Goal: Navigation & Orientation: Understand site structure

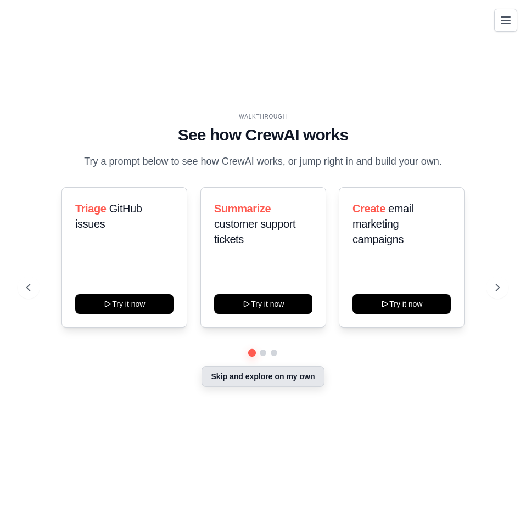
click at [300, 384] on button "Skip and explore on my own" at bounding box center [262, 376] width 122 height 21
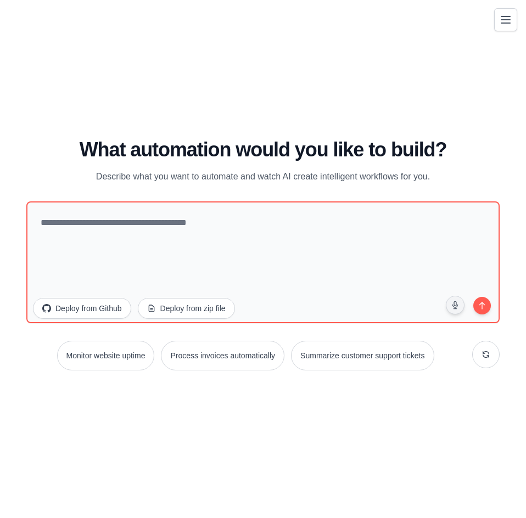
click at [504, 16] on icon "Toggle navigation" at bounding box center [505, 19] width 9 height 7
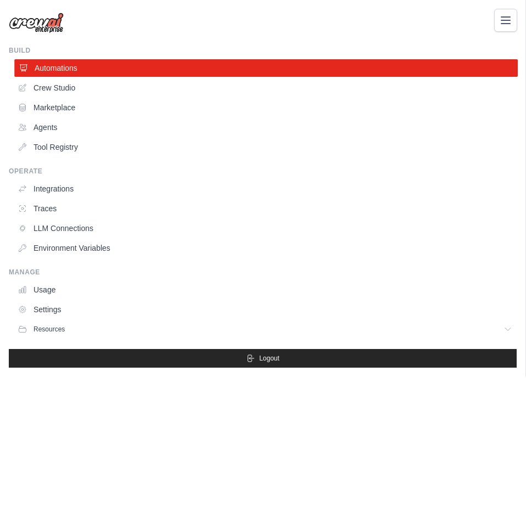
click at [226, 68] on link "Automations" at bounding box center [265, 68] width 503 height 18
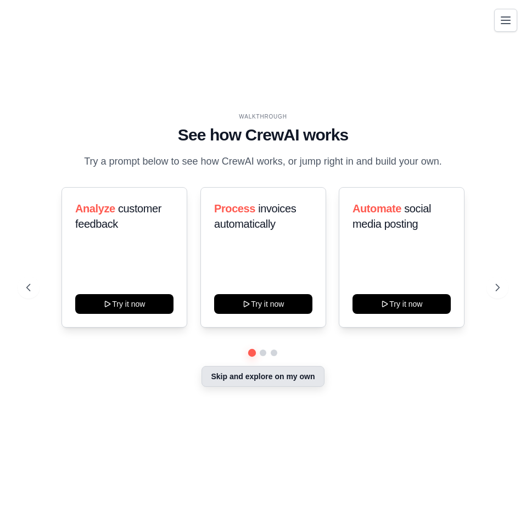
click at [301, 370] on button "Skip and explore on my own" at bounding box center [262, 376] width 122 height 21
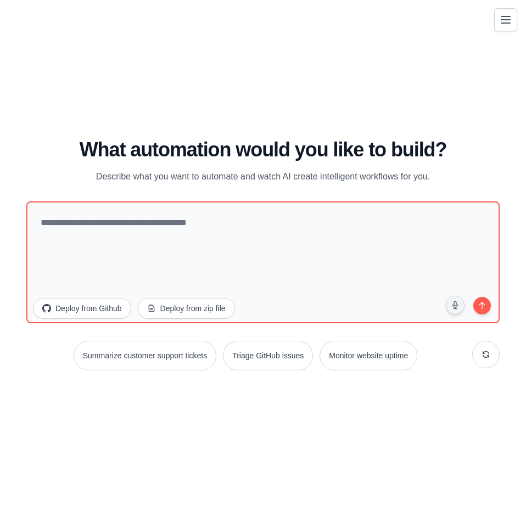
click at [508, 24] on icon "Toggle navigation" at bounding box center [505, 19] width 13 height 13
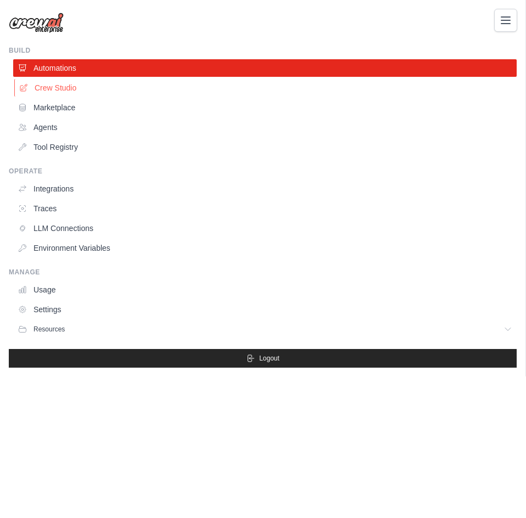
click at [58, 86] on link "Crew Studio" at bounding box center [265, 88] width 503 height 18
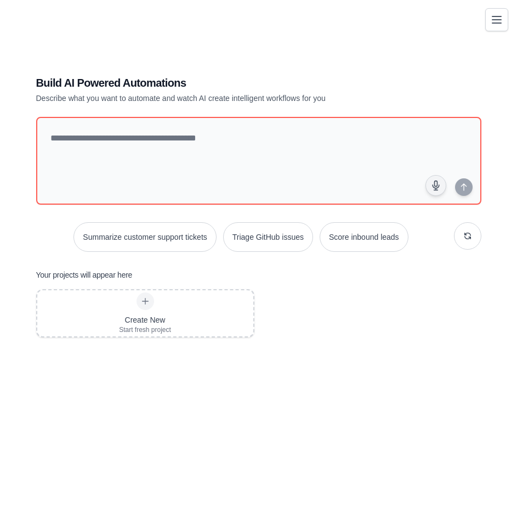
click at [493, 25] on icon "Toggle navigation" at bounding box center [497, 19] width 13 height 13
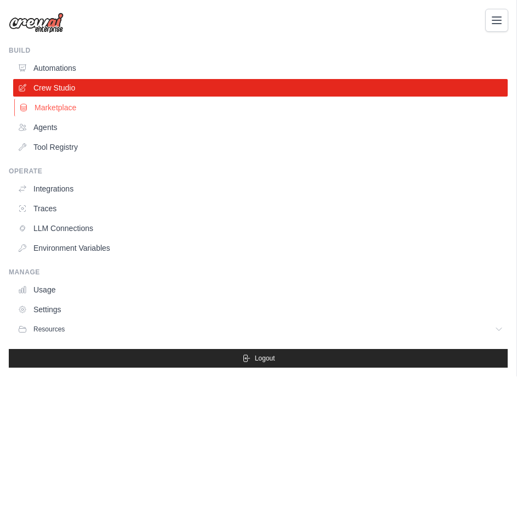
click at [49, 108] on link "Marketplace" at bounding box center [261, 108] width 495 height 18
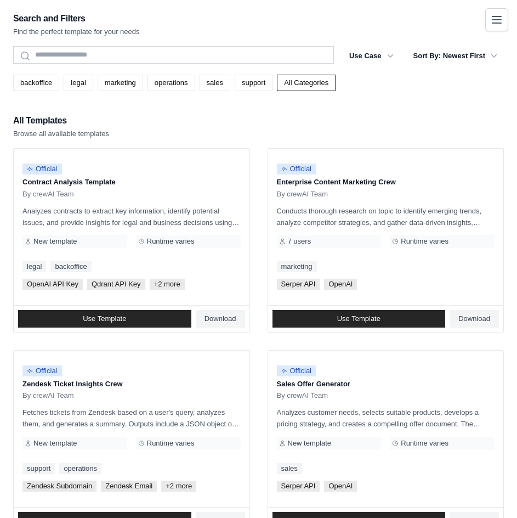
click at [495, 21] on icon "Toggle navigation" at bounding box center [497, 19] width 13 height 13
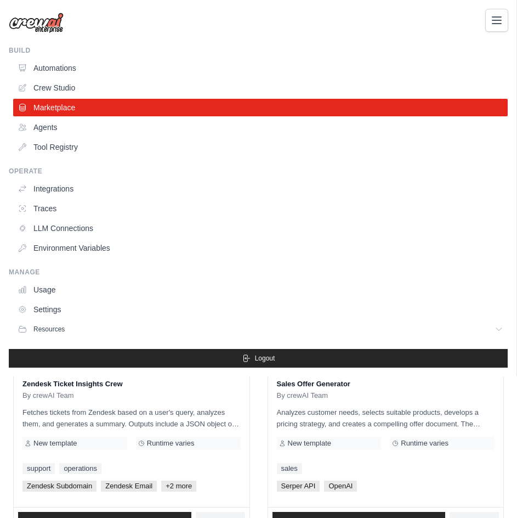
click at [53, 20] on img at bounding box center [36, 23] width 55 height 21
drag, startPoint x: 42, startPoint y: 25, endPoint x: 136, endPoint y: 23, distance: 93.8
click at [41, 25] on img at bounding box center [36, 23] width 55 height 21
click at [500, 25] on icon "Toggle navigation" at bounding box center [497, 19] width 13 height 13
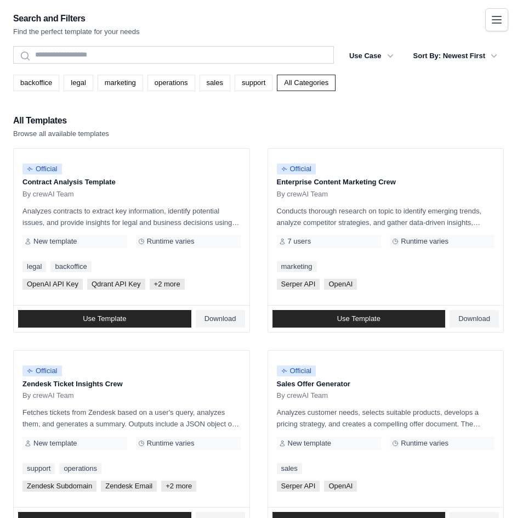
click at [500, 25] on icon "Toggle navigation" at bounding box center [497, 19] width 13 height 13
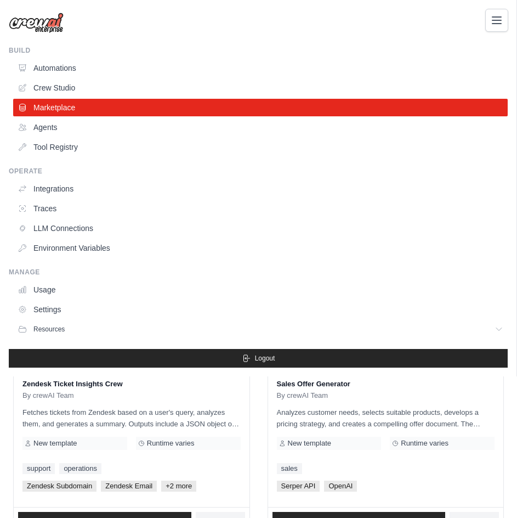
click at [264, 415] on div "99802628@ambev.com.br Your organization ✓ ABI - GenAI Bootcamp Settings Build A…" at bounding box center [258, 259] width 517 height 518
click at [495, 16] on icon "Toggle navigation" at bounding box center [497, 19] width 9 height 7
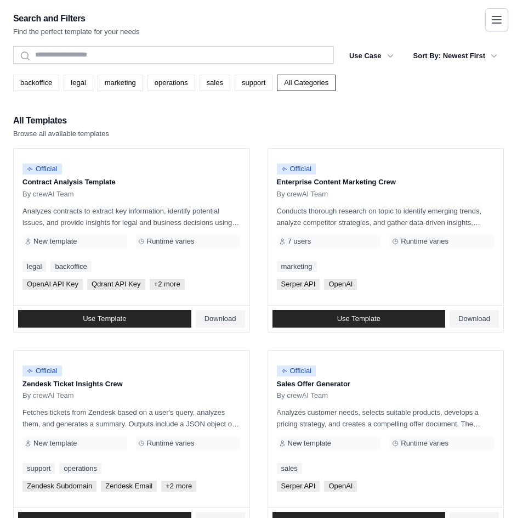
click at [499, 21] on icon "Toggle navigation" at bounding box center [497, 19] width 13 height 13
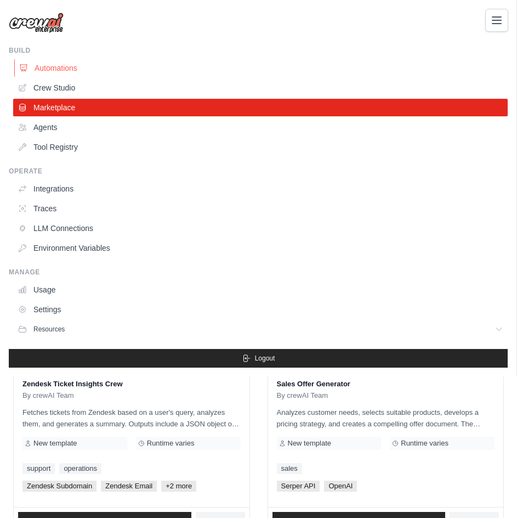
click at [76, 70] on link "Automations" at bounding box center [261, 68] width 495 height 18
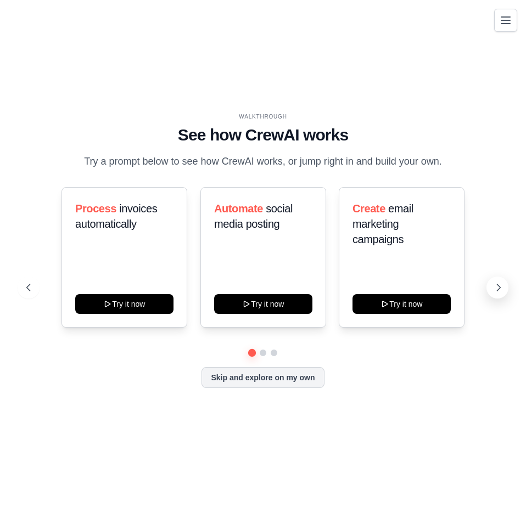
click at [503, 289] on icon at bounding box center [498, 287] width 11 height 11
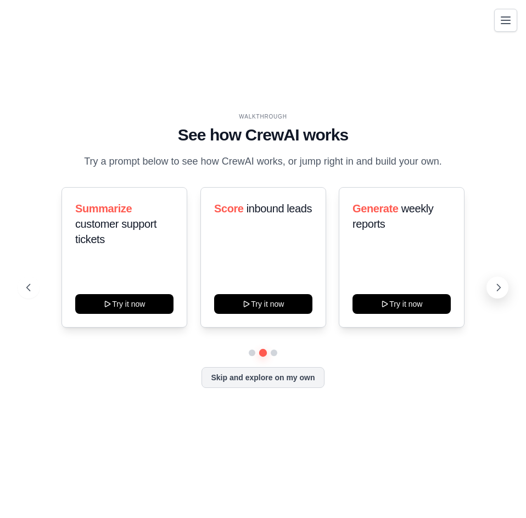
click at [503, 289] on icon at bounding box center [498, 287] width 11 height 11
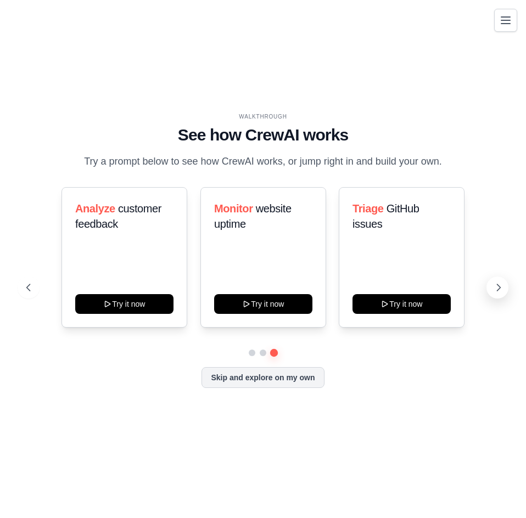
click at [500, 290] on icon at bounding box center [498, 287] width 11 height 11
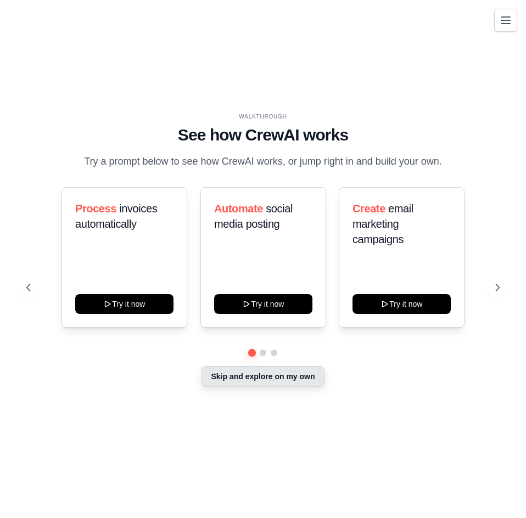
click at [270, 374] on button "Skip and explore on my own" at bounding box center [262, 376] width 122 height 21
